Goal: Information Seeking & Learning: Learn about a topic

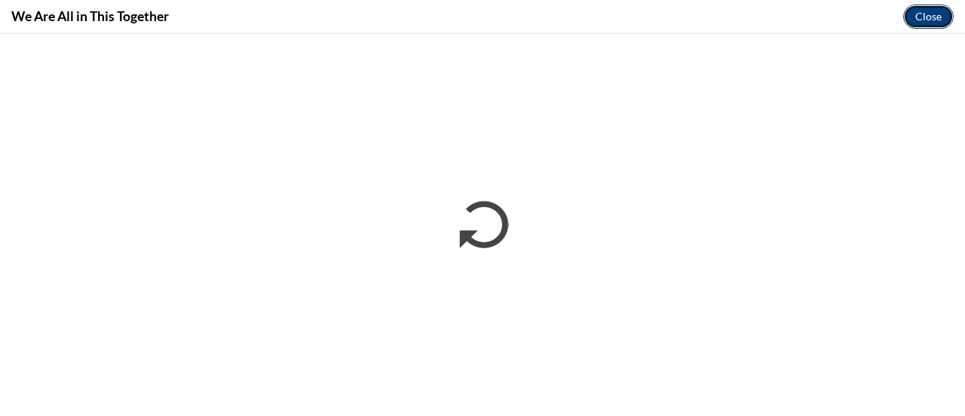
click at [938, 23] on button "Close" at bounding box center [929, 17] width 51 height 24
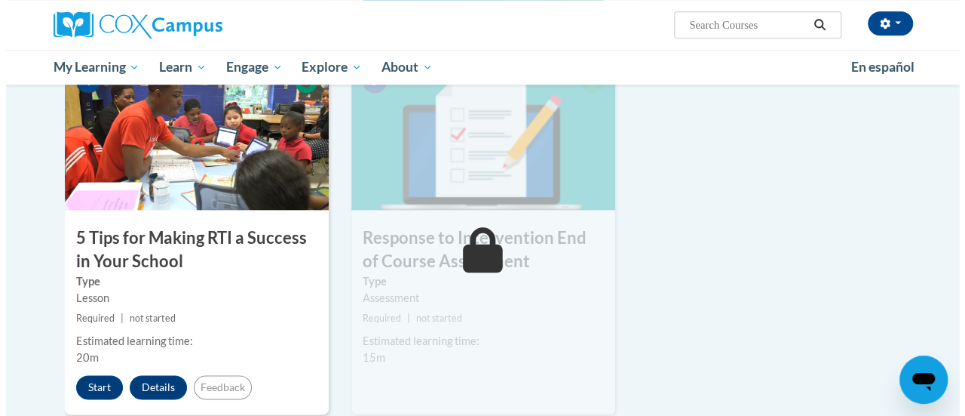
scroll to position [753, 0]
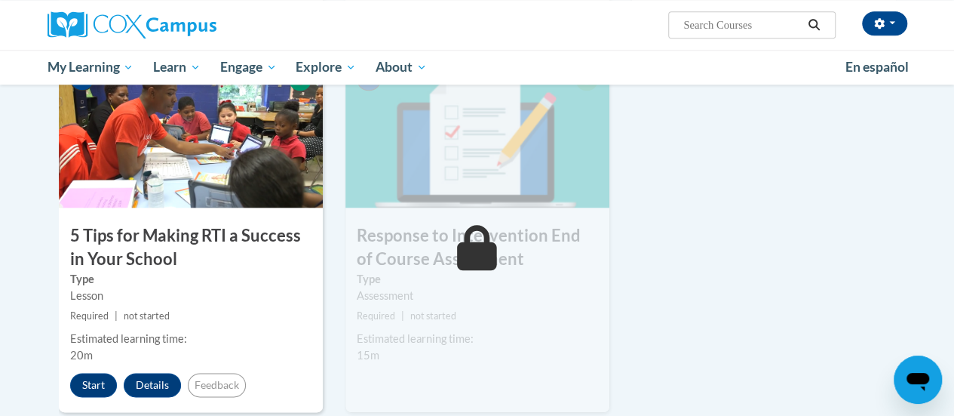
click at [93, 249] on h3 "5 Tips for Making RTI a Success in Your School" at bounding box center [191, 247] width 264 height 47
click at [88, 393] on button "Start" at bounding box center [93, 385] width 47 height 24
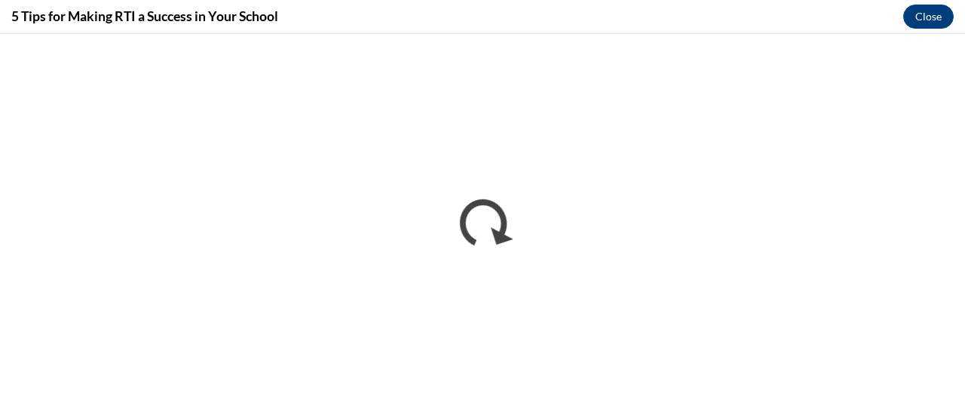
scroll to position [0, 0]
